Goal: Find specific page/section: Find specific page/section

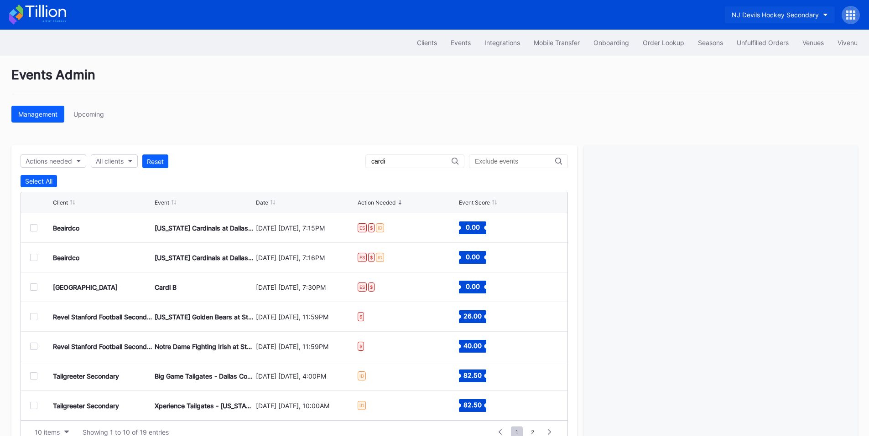
click at [795, 16] on div "NJ Devils Hockey Secondary" at bounding box center [774, 15] width 87 height 8
type input "fies"
click at [774, 65] on div "Fiesta Bowl" at bounding box center [781, 57] width 106 height 17
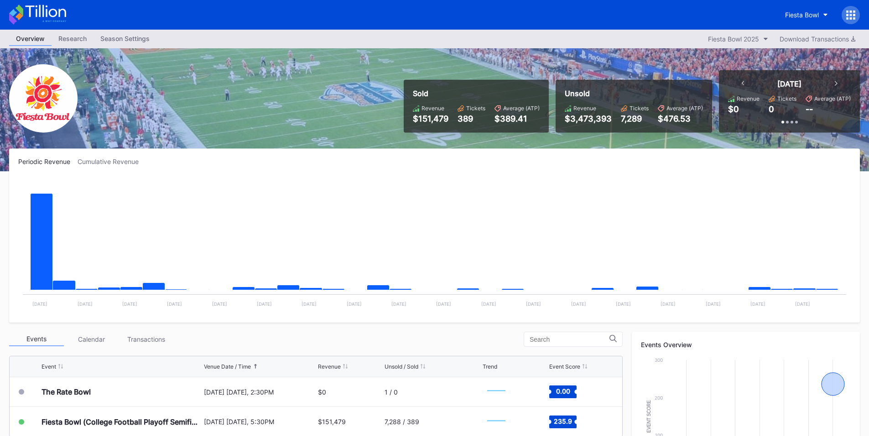
scroll to position [106, 0]
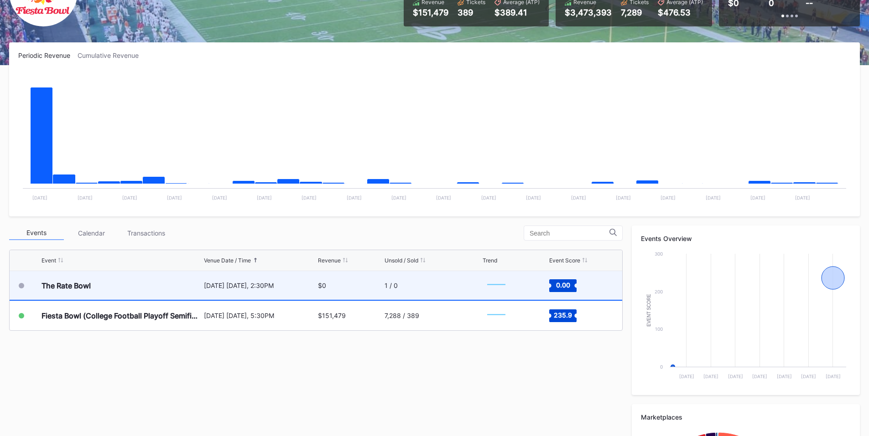
click at [317, 284] on div "The Rate Bowl [DATE] [DATE], 2:30PM $0 1 / 0 Created with Highcharts 11.2.0 Cha…" at bounding box center [316, 286] width 612 height 30
